Goal: Find contact information: Find contact information

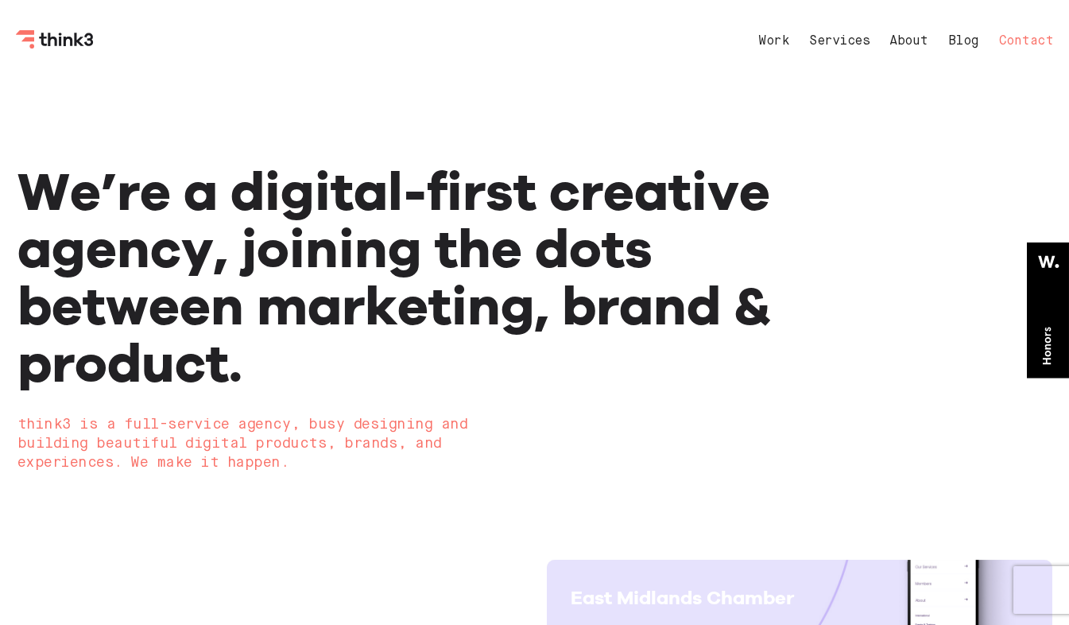
click at [1018, 40] on link "Contact" at bounding box center [1026, 41] width 55 height 13
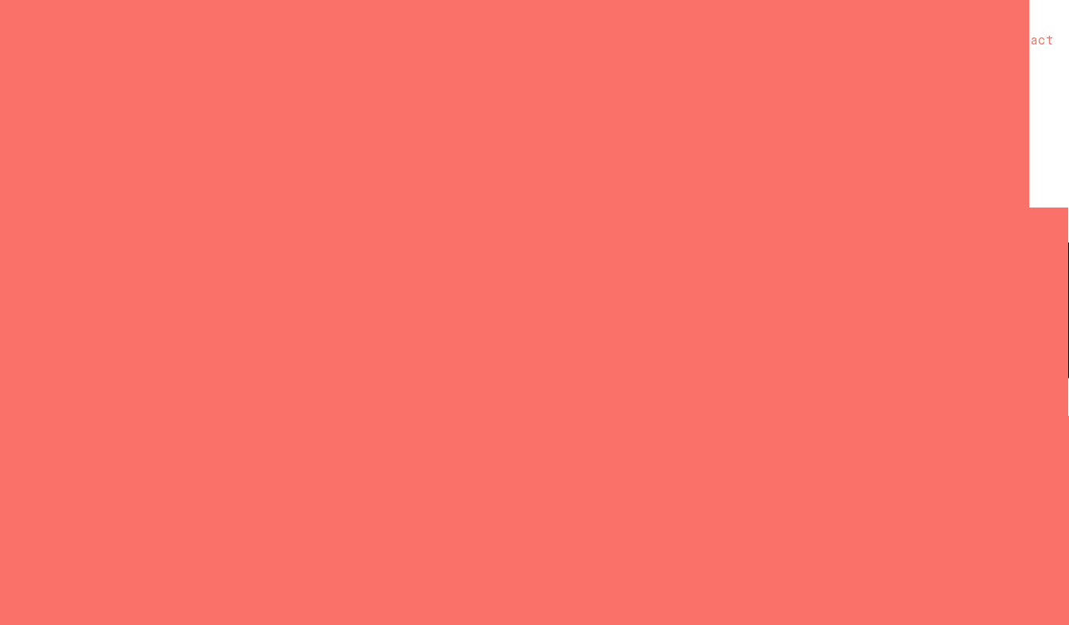
select select "General enquiry"
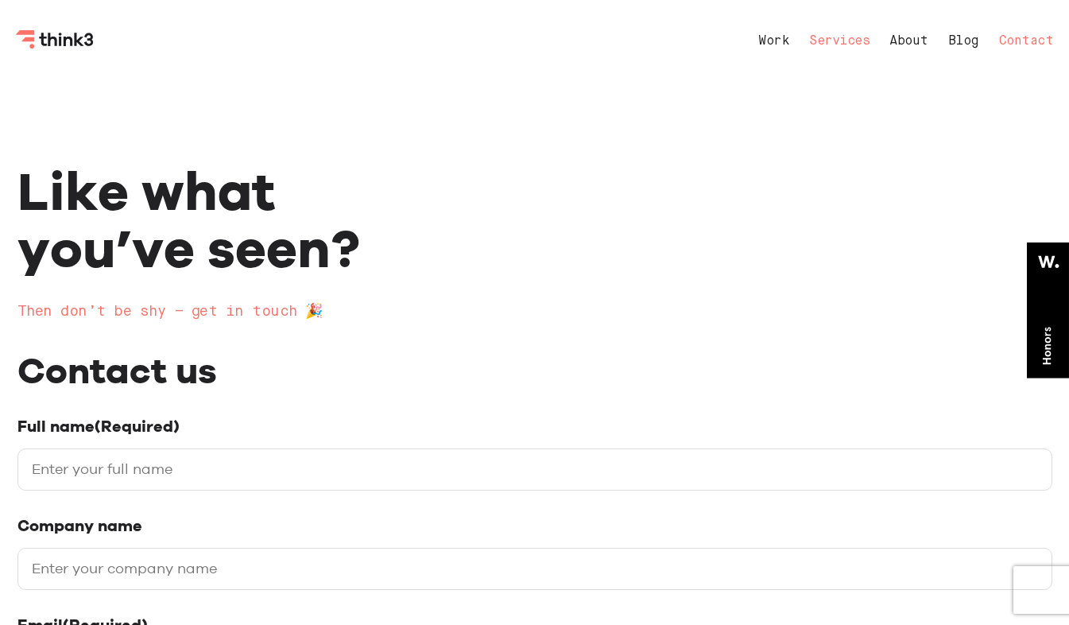
click at [849, 44] on link "Services" at bounding box center [839, 41] width 60 height 13
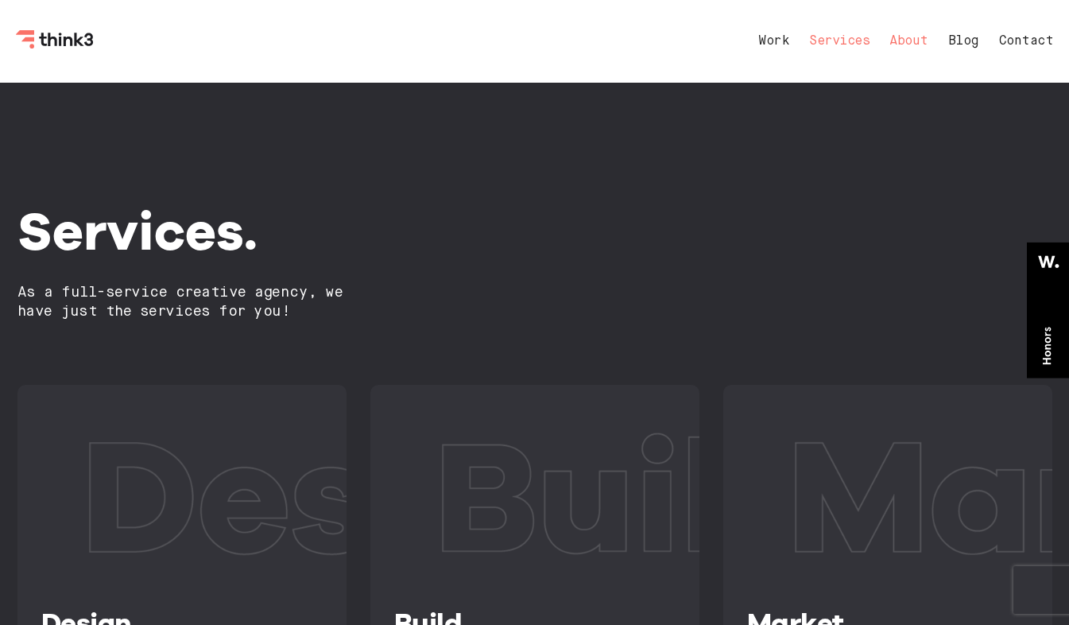
click at [889, 35] on link "About" at bounding box center [908, 41] width 39 height 13
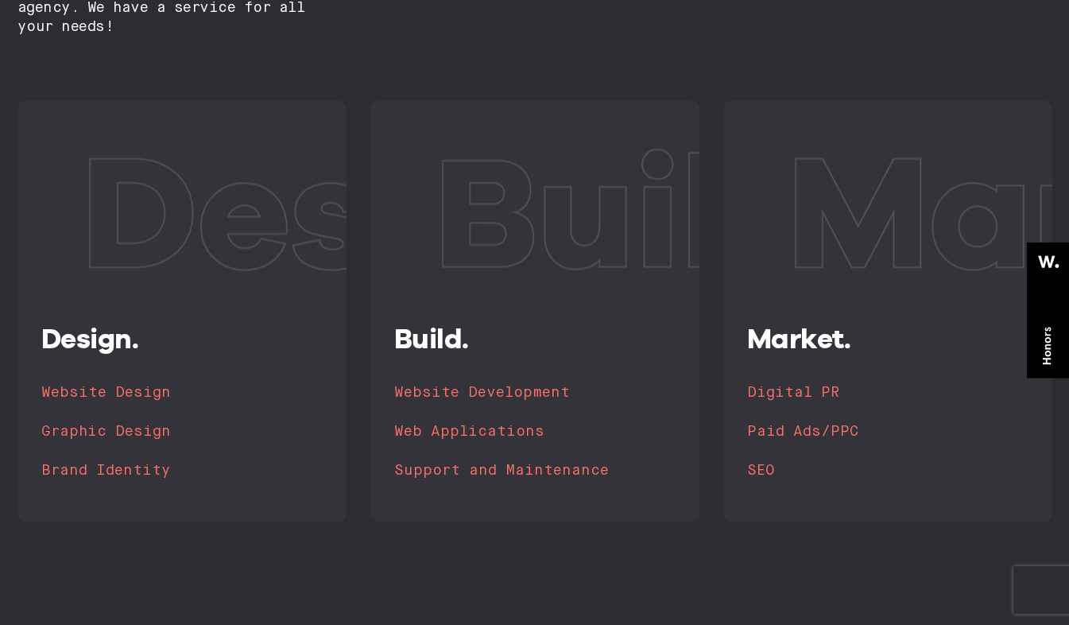
scroll to position [1272, 0]
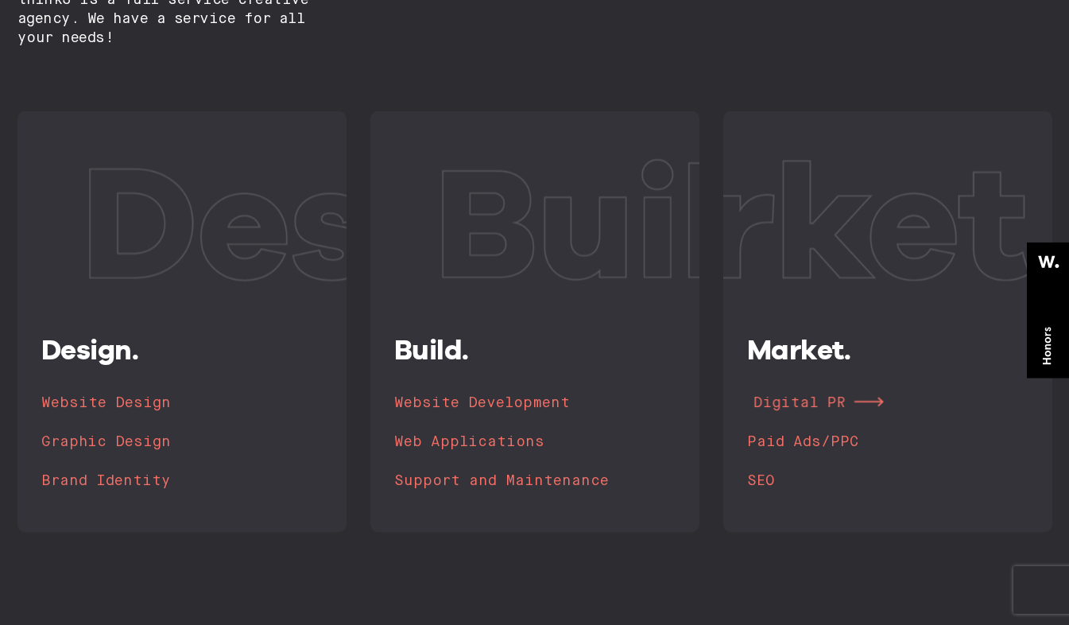
click at [787, 399] on h4 "Digital PR" at bounding box center [799, 404] width 92 height 22
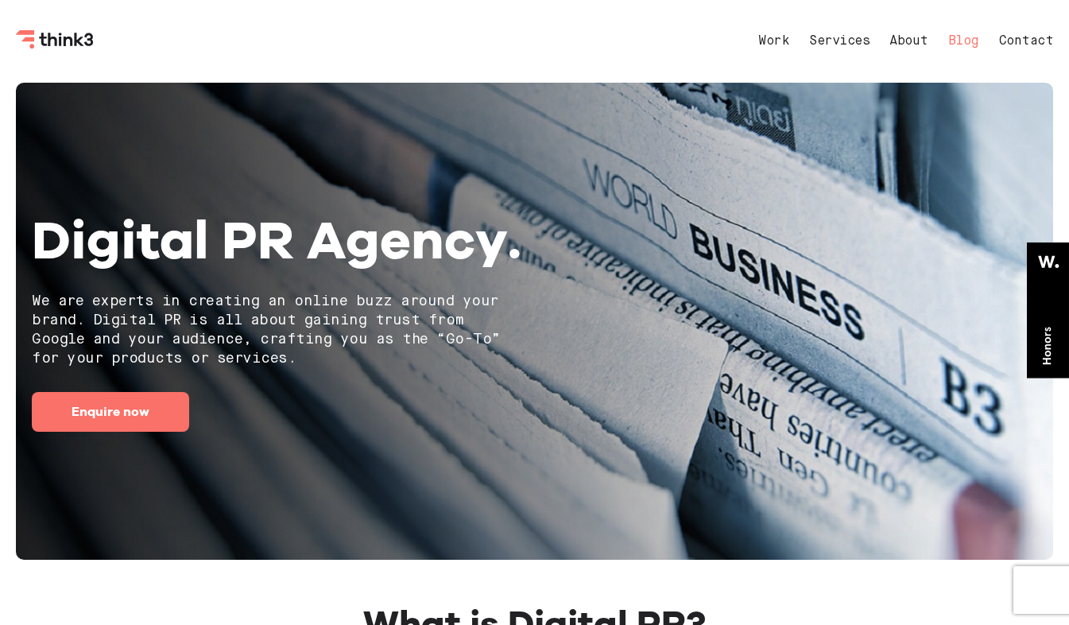
click at [950, 41] on link "Blog" at bounding box center [963, 41] width 31 height 13
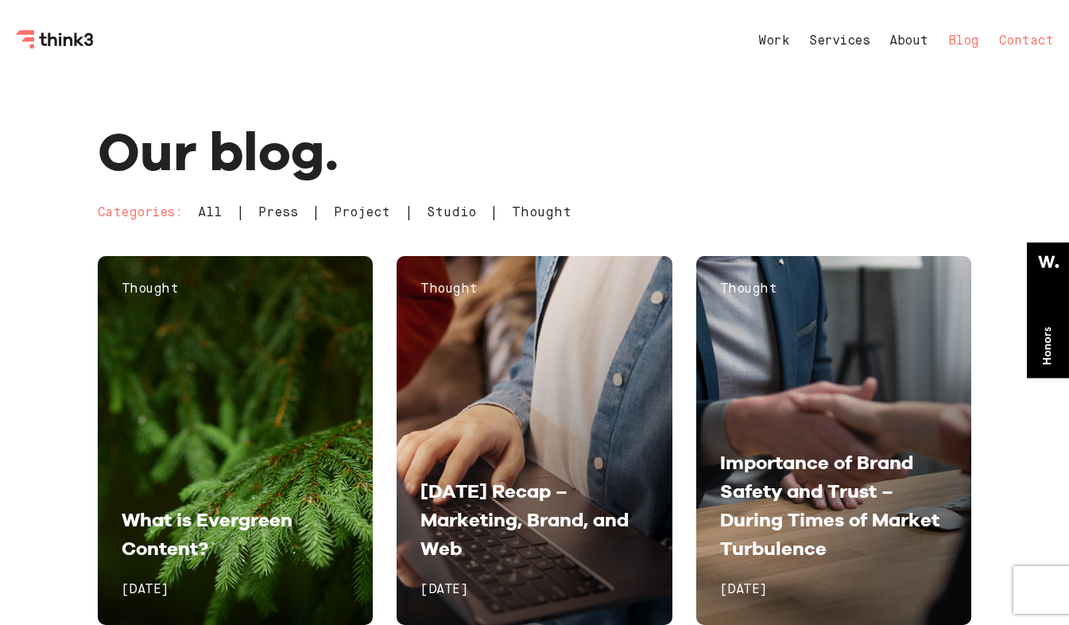
click at [1018, 39] on link "Contact" at bounding box center [1026, 41] width 55 height 13
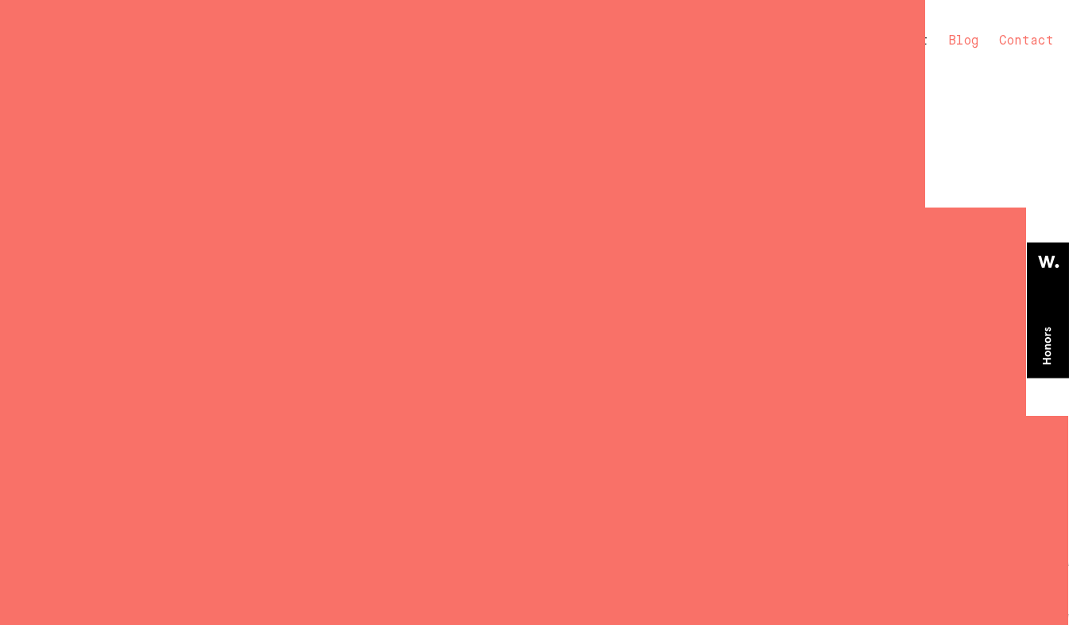
select select "General enquiry"
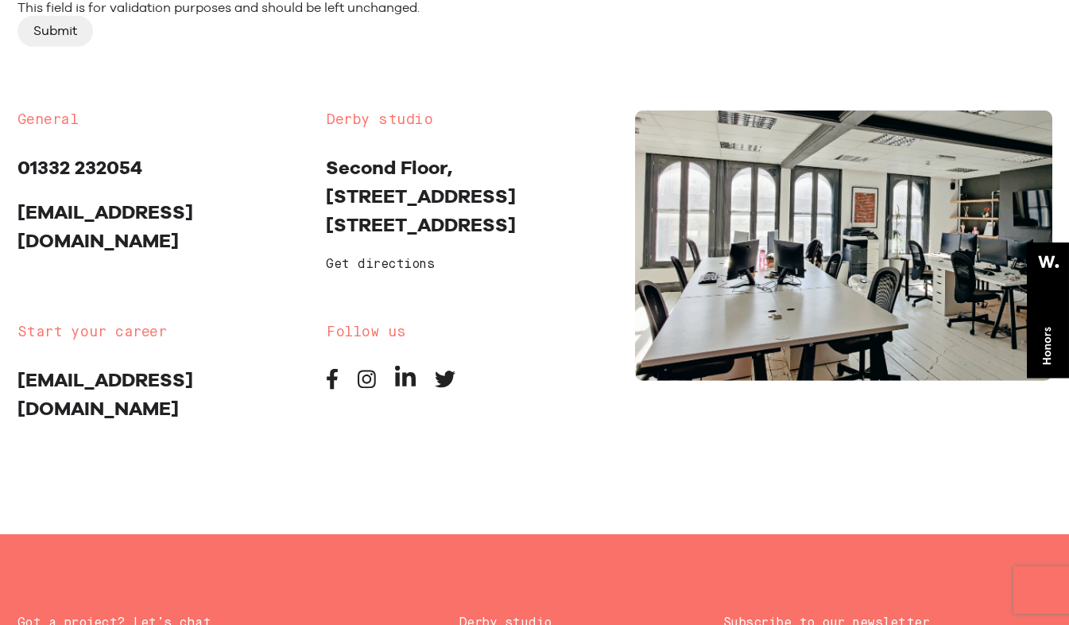
scroll to position [1293, 0]
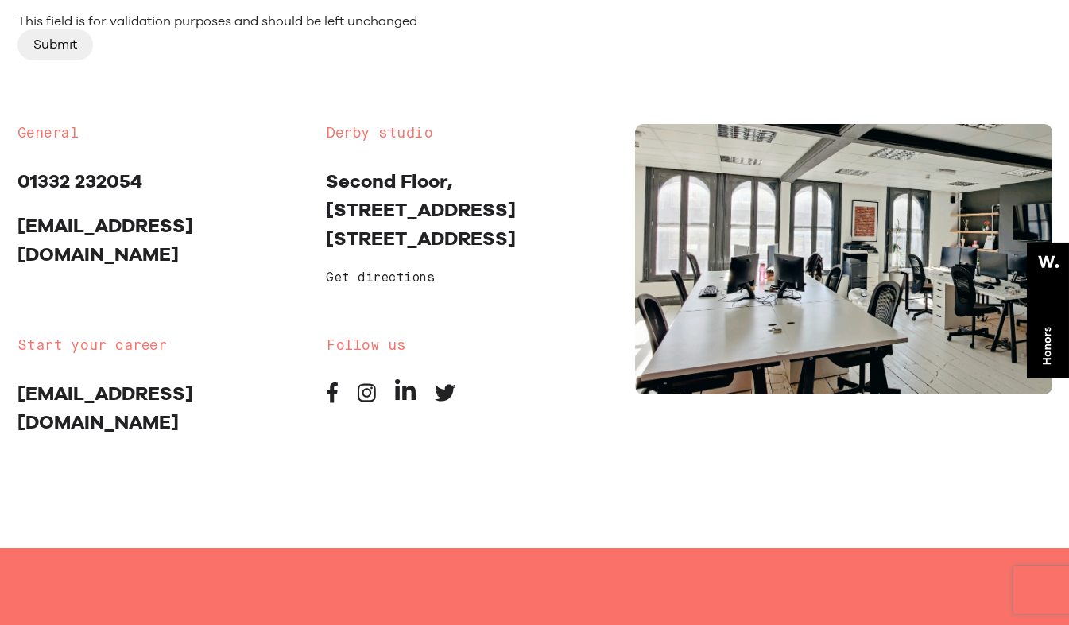
click at [1058, 319] on icon at bounding box center [1048, 310] width 42 height 136
drag, startPoint x: 199, startPoint y: 222, endPoint x: 14, endPoint y: 230, distance: 184.6
click at [14, 230] on div "General 01332 232054 [EMAIL_ADDRESS][DOMAIN_NAME]" at bounding box center [160, 214] width 309 height 181
copy link "[EMAIL_ADDRESS][DOMAIN_NAME]"
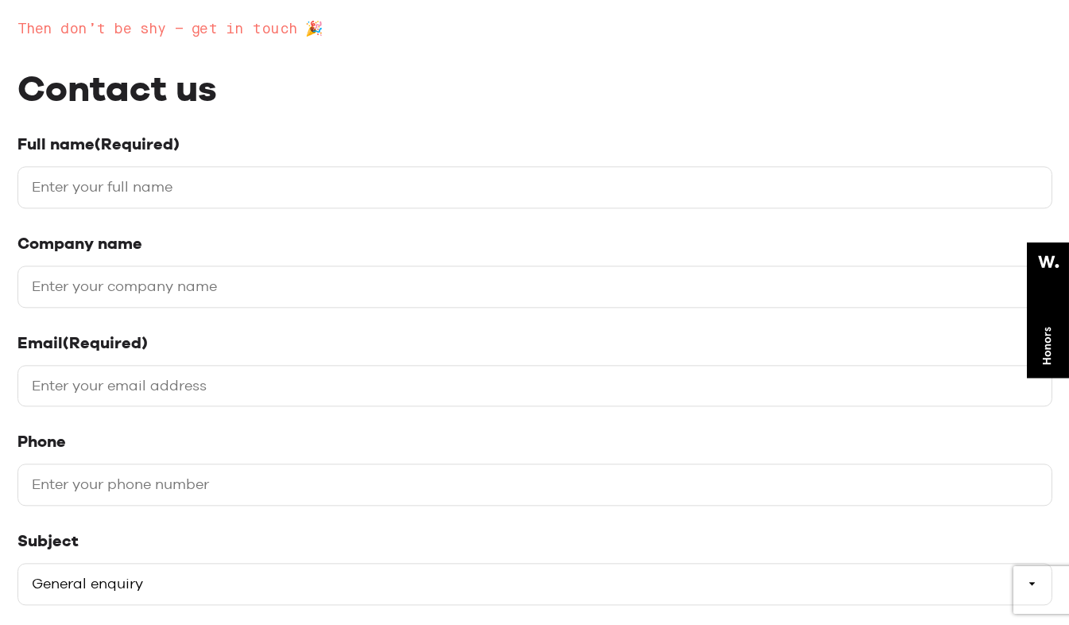
scroll to position [0, 0]
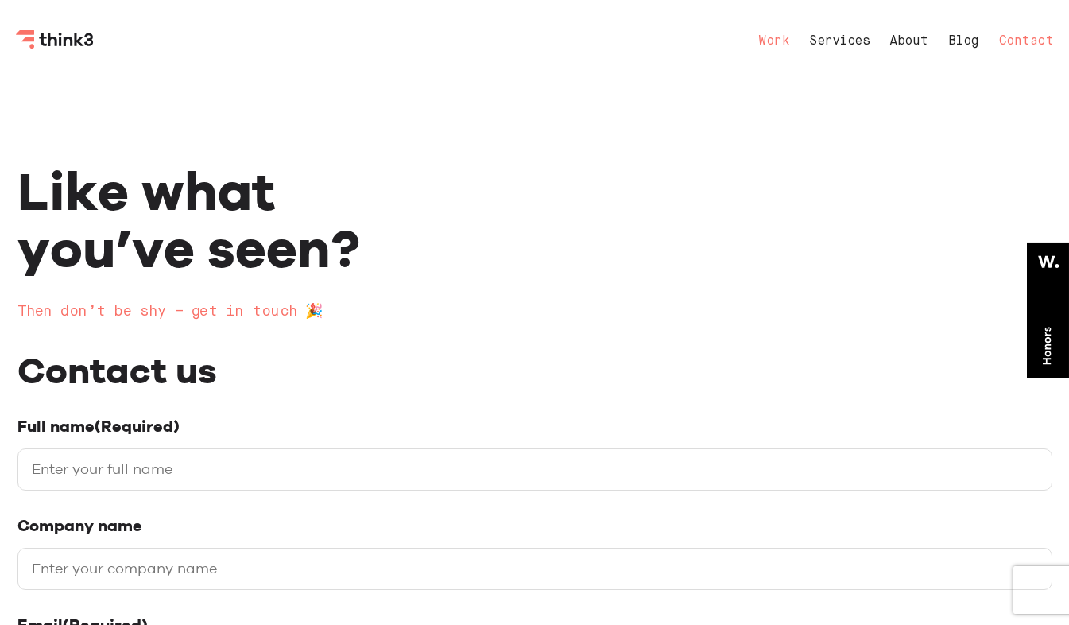
click at [768, 42] on link "Work" at bounding box center [773, 41] width 31 height 13
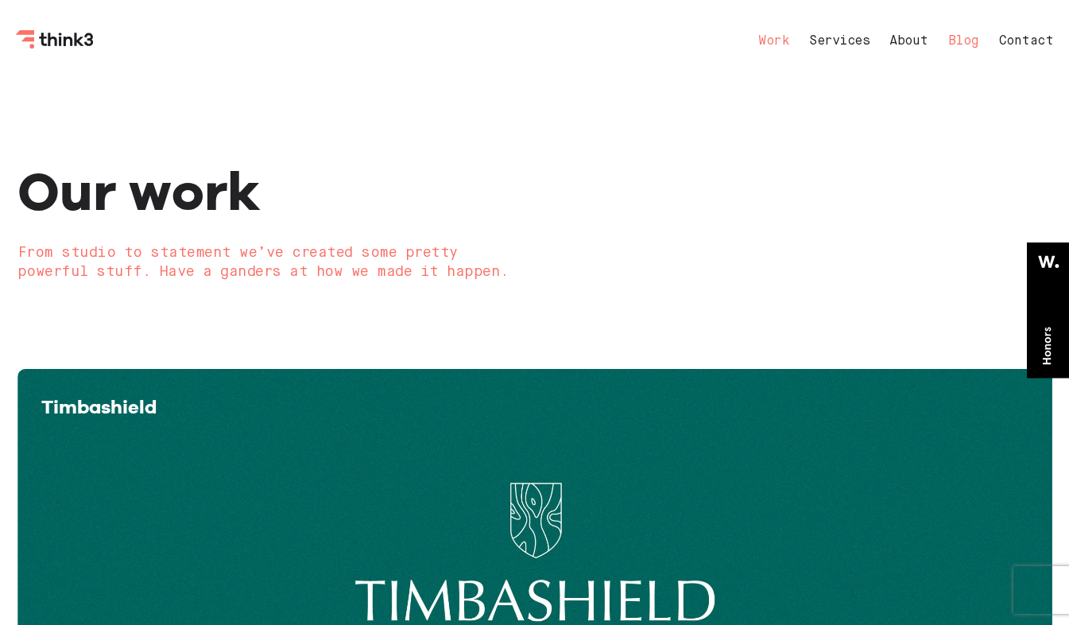
click at [959, 41] on link "Blog" at bounding box center [963, 41] width 31 height 13
